Goal: Contribute content

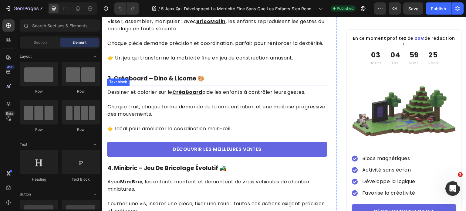
scroll to position [546, 0]
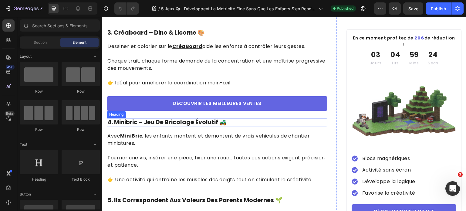
click at [186, 127] on h2 "4. minibric – jeu de bricolage évolutif 🚜" at bounding box center [217, 122] width 220 height 9
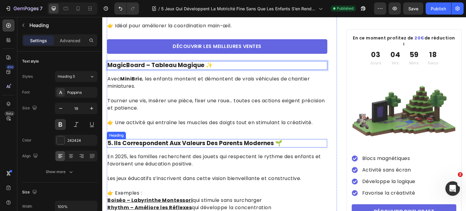
scroll to position [606, 0]
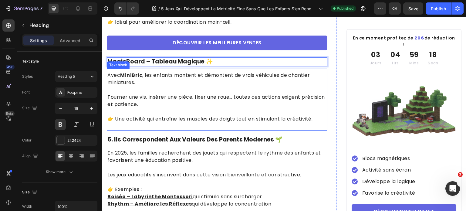
drag, startPoint x: 206, startPoint y: 112, endPoint x: 279, endPoint y: 111, distance: 72.8
click at [206, 108] on p "Tourner une vis, insérer une pièce, fixer une roue… toutes ces actions exigent …" at bounding box center [216, 97] width 219 height 22
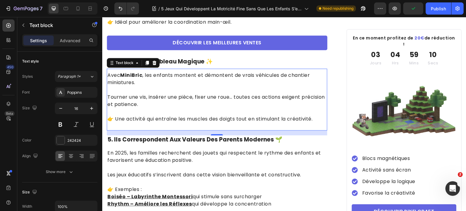
drag, startPoint x: 275, startPoint y: 115, endPoint x: 298, endPoint y: 125, distance: 25.0
click at [275, 115] on p at bounding box center [216, 111] width 219 height 7
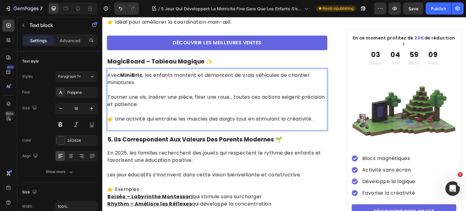
click at [316, 122] on p "👉 Une activité qui entraîne les muscles des doigts tout en stimulant la créativ…" at bounding box center [216, 118] width 219 height 7
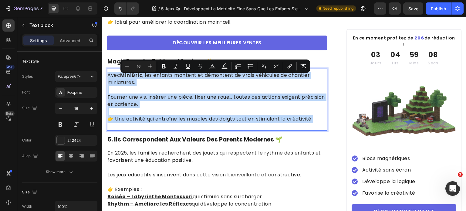
drag, startPoint x: 319, startPoint y: 123, endPoint x: 94, endPoint y: 75, distance: 229.4
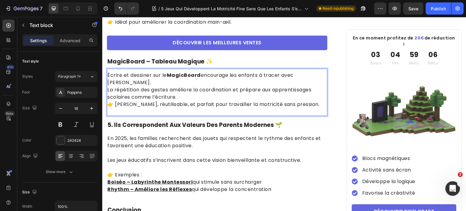
click at [318, 79] on p "Écrire et dessiner sur le MagicBoard encourage les enfants à tracer avec soin. …" at bounding box center [216, 86] width 219 height 29
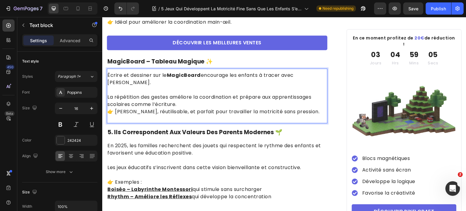
click at [223, 97] on p "⁠⁠⁠⁠⁠⁠⁠ La répétition des gestes améliore la coordination et prépare aux appren…" at bounding box center [216, 97] width 219 height 22
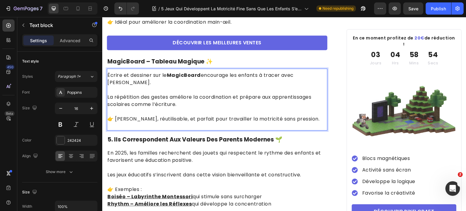
click at [172, 79] on strong "MagicBoard" at bounding box center [184, 75] width 34 height 7
drag, startPoint x: 169, startPoint y: 78, endPoint x: 198, endPoint y: 79, distance: 29.1
click at [198, 79] on strong "MagicBoard" at bounding box center [184, 75] width 34 height 7
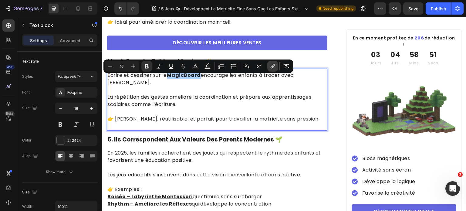
click at [269, 67] on button "link" at bounding box center [272, 66] width 11 height 11
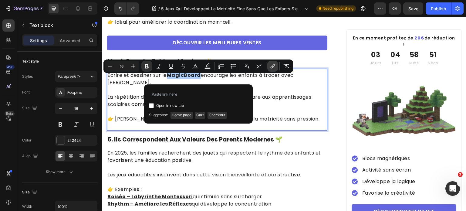
type input "[URL][DOMAIN_NAME]"
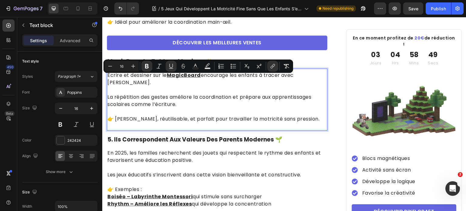
click at [250, 109] on p "Rich Text Editor. Editing area: main" at bounding box center [216, 111] width 219 height 7
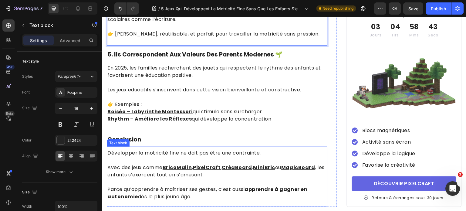
scroll to position [667, 0]
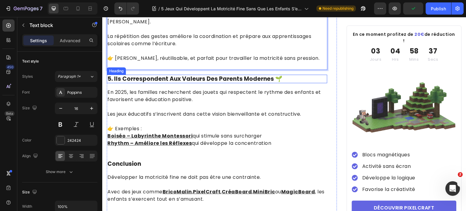
click at [136, 75] on h2 "5. ils correspondent aux valeurs des parents modernes 🌱" at bounding box center [217, 79] width 220 height 9
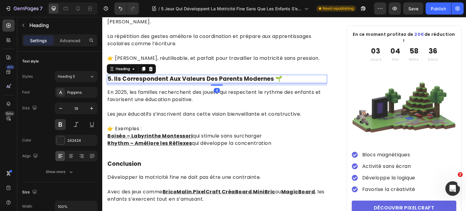
click at [113, 76] on h2 "5. ils correspondent aux valeurs des parents modernes 🌱" at bounding box center [217, 79] width 220 height 9
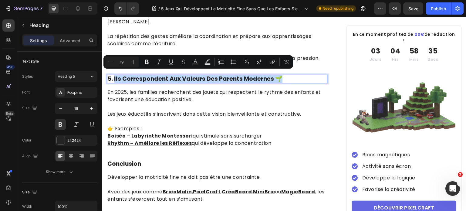
drag, startPoint x: 114, startPoint y: 75, endPoint x: 315, endPoint y: 75, distance: 201.0
click at [315, 75] on p "5. ils correspondent aux valeurs des parents modernes 🌱" at bounding box center [216, 79] width 219 height 8
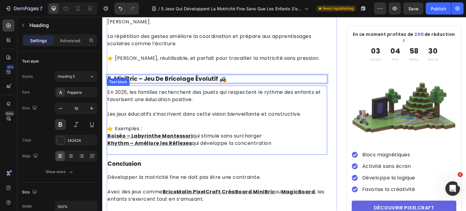
click at [213, 132] on p "Boiséo – Labyrinthe Montessori qui stimule sans surcharger" at bounding box center [216, 135] width 219 height 7
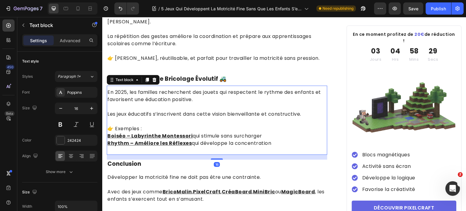
click at [273, 141] on p "Rhythm – Améliore les Réflexes qui développe la concentration" at bounding box center [216, 142] width 219 height 7
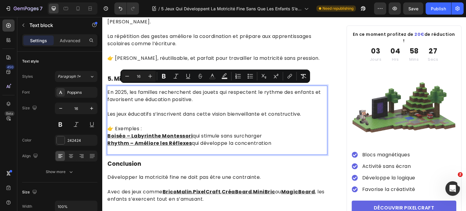
drag, startPoint x: 279, startPoint y: 140, endPoint x: 107, endPoint y: 89, distance: 178.5
click at [107, 89] on div "En 2025, les familles recherchent des jouets qui respectent le rythme des enfan…" at bounding box center [217, 117] width 220 height 59
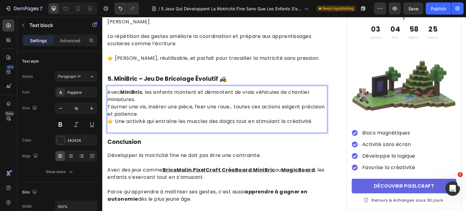
click at [152, 94] on p "Avec MiniBric , les enfants montent et démontent de vrais véhicules de chantier…" at bounding box center [216, 103] width 219 height 29
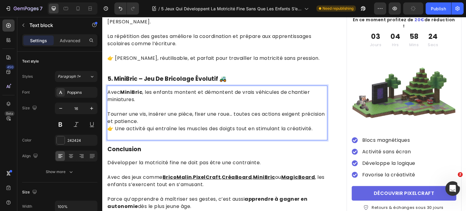
click at [175, 116] on p "⁠⁠⁠⁠⁠⁠⁠ [PERSON_NAME] une vis, insérer une pièce, fixer une roue… toutes ces ac…" at bounding box center [216, 114] width 219 height 22
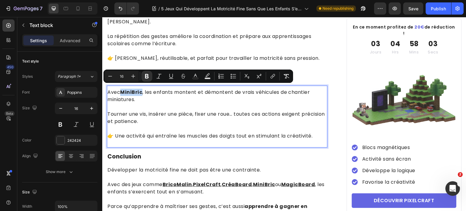
drag, startPoint x: 122, startPoint y: 89, endPoint x: 143, endPoint y: 92, distance: 20.2
click at [143, 92] on p "Avec MiniBric , les enfants montent et démontent de vrais véhicules de chantier…" at bounding box center [216, 96] width 219 height 15
click at [269, 76] on button "link" at bounding box center [272, 76] width 11 height 11
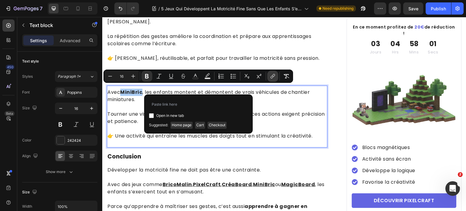
type input "[URL][DOMAIN_NAME]"
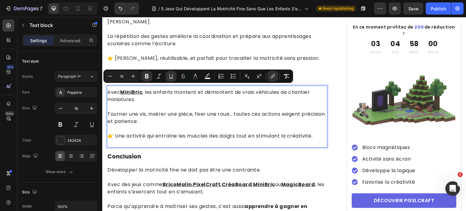
click at [236, 125] on p "Rich Text Editor. Editing area: main" at bounding box center [216, 128] width 219 height 7
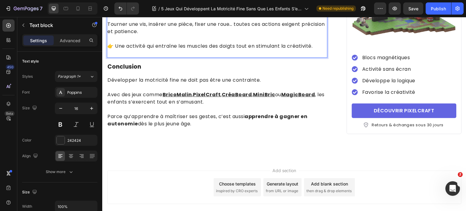
scroll to position [758, 0]
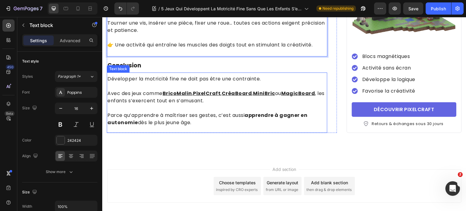
click at [232, 122] on p "Parce qu’apprendre à maîtriser ses gestes, c’est aussi apprendre à gagner en au…" at bounding box center [216, 119] width 219 height 15
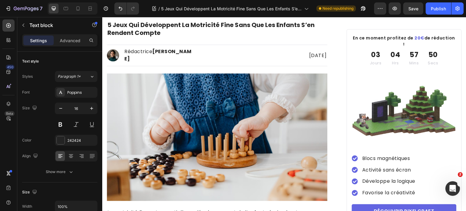
scroll to position [0, 0]
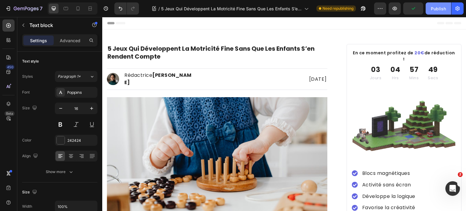
click at [441, 12] on button "Publish" at bounding box center [437, 8] width 25 height 12
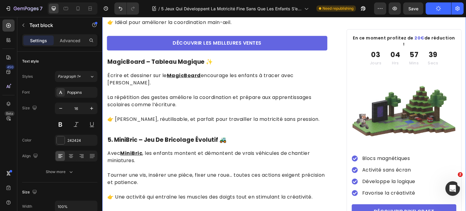
scroll to position [606, 0]
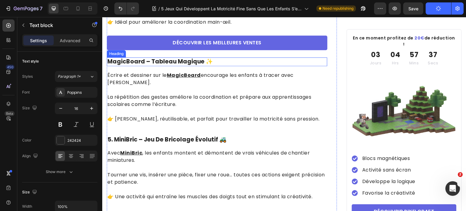
click at [109, 65] on p "MagicBoard – Tableau Magique ✨" at bounding box center [216, 62] width 219 height 8
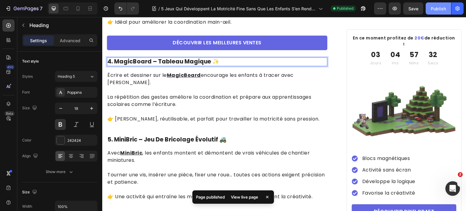
click at [436, 11] on div "Publish" at bounding box center [438, 8] width 15 height 6
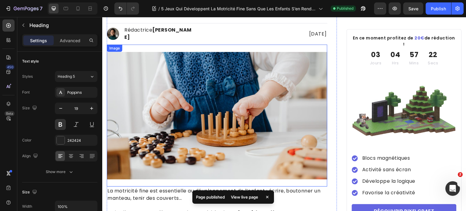
scroll to position [0, 0]
